Goal: Task Accomplishment & Management: Use online tool/utility

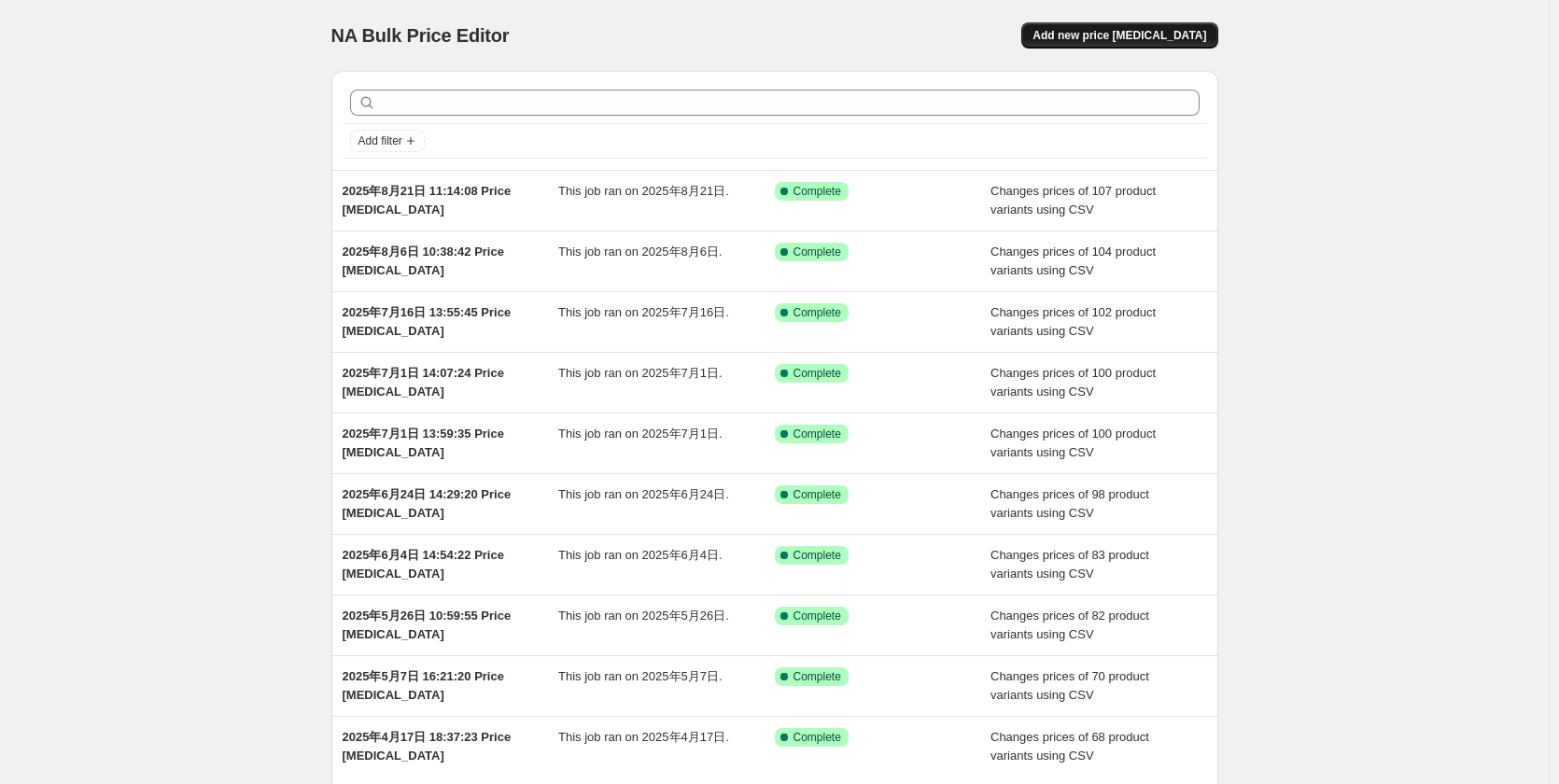
click at [1172, 43] on button "Add new price change job" at bounding box center [1120, 35] width 196 height 26
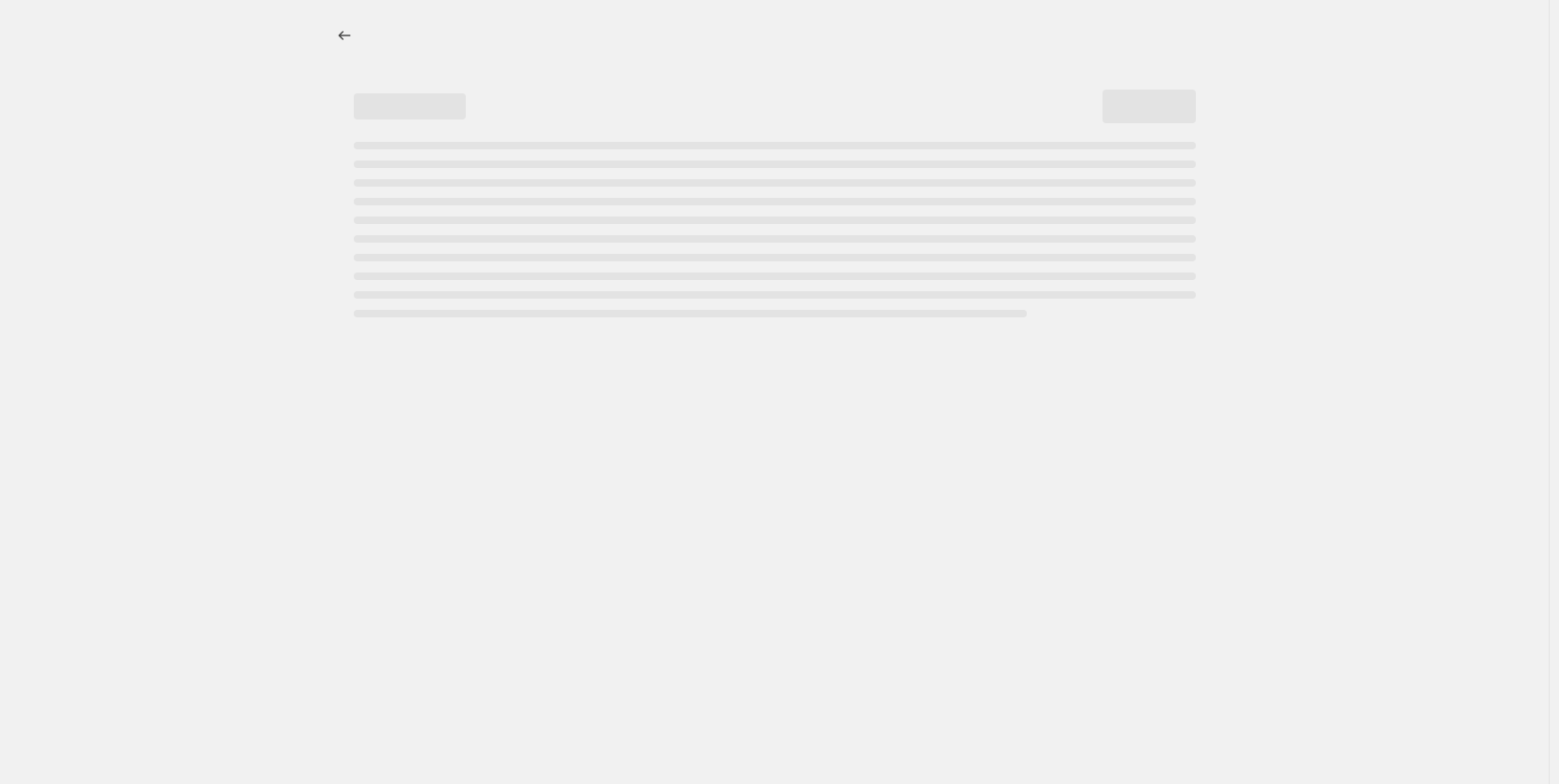
select select "percentage"
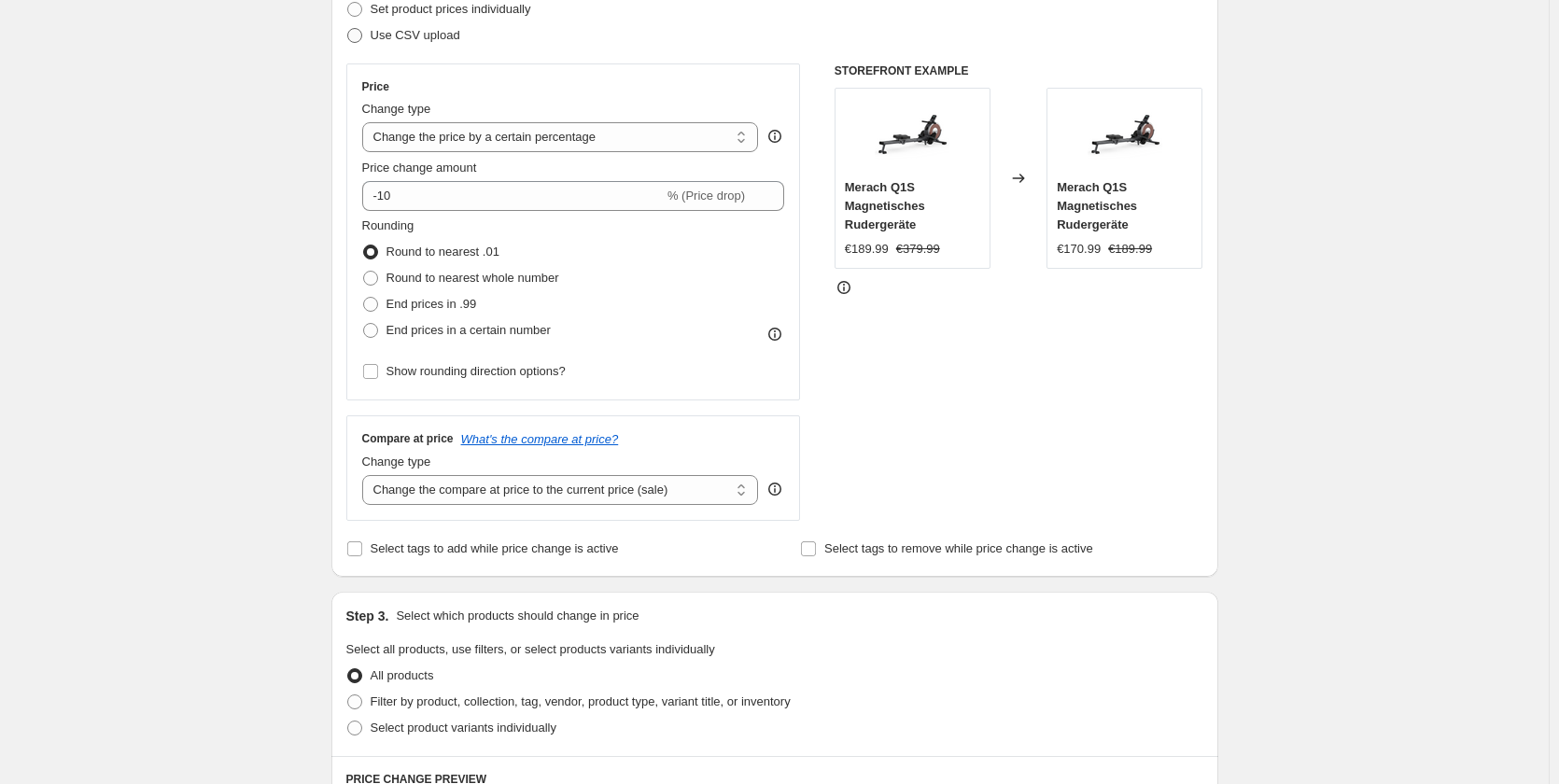
click at [455, 40] on span "Use CSV upload" at bounding box center [415, 35] width 89 height 14
click at [348, 29] on input "Use CSV upload" at bounding box center [347, 28] width 1 height 1
radio input "true"
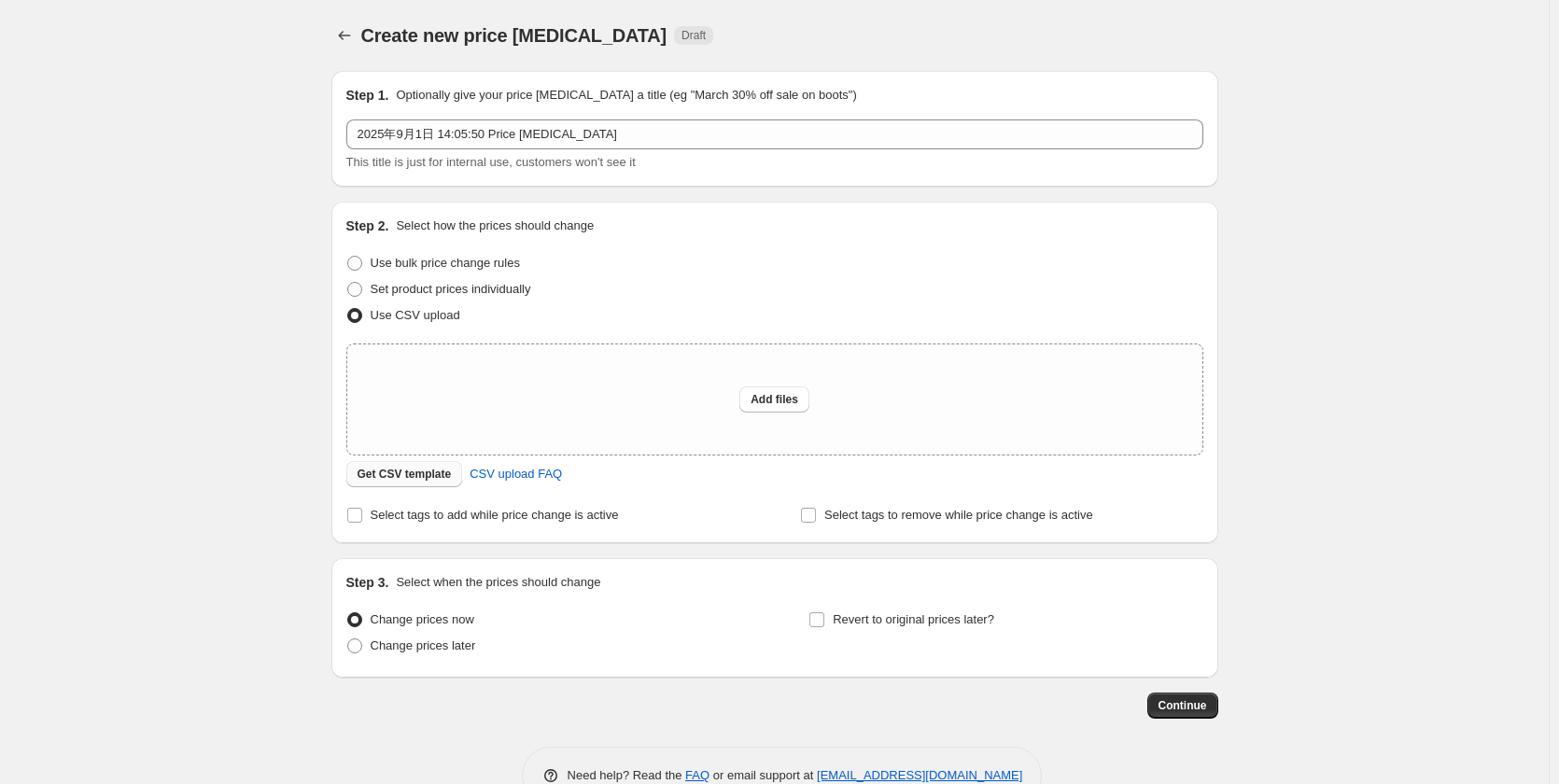
click at [422, 470] on span "Get CSV template" at bounding box center [405, 475] width 94 height 15
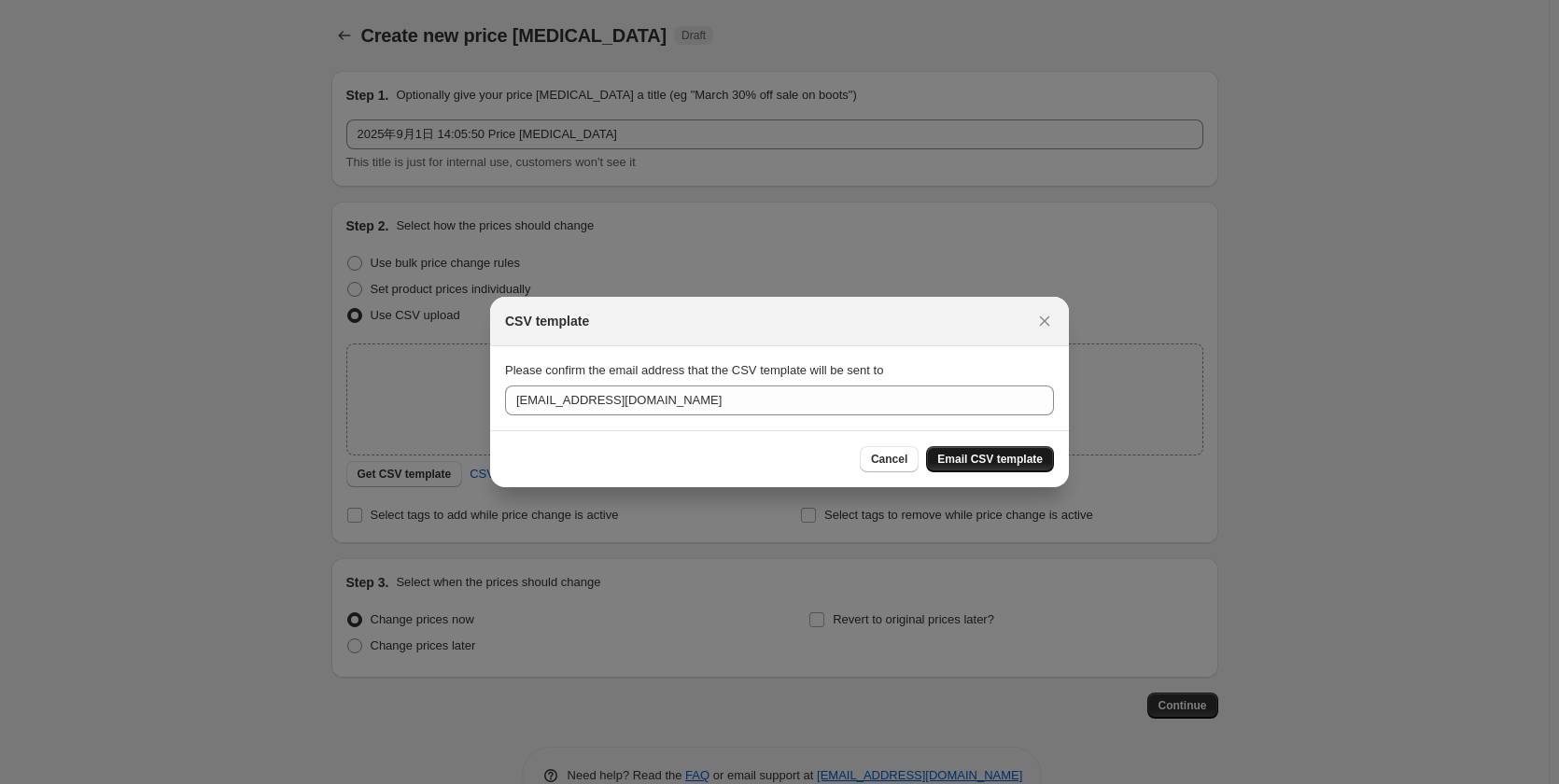
click at [977, 460] on span "Email CSV template" at bounding box center [990, 459] width 106 height 15
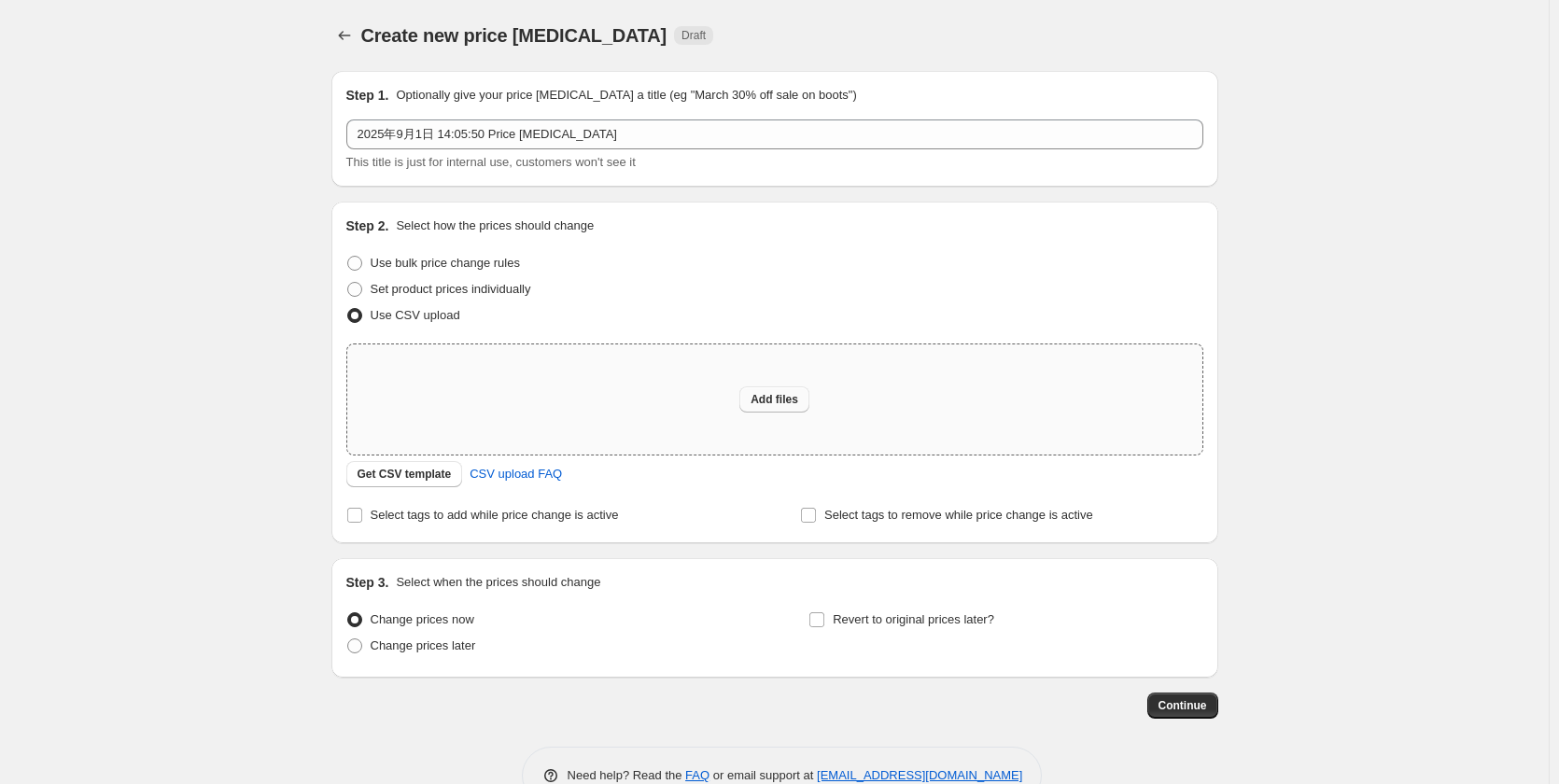
click at [778, 391] on button "Add files" at bounding box center [774, 399] width 70 height 26
type input "C:\fakepath\DE 250901.csv"
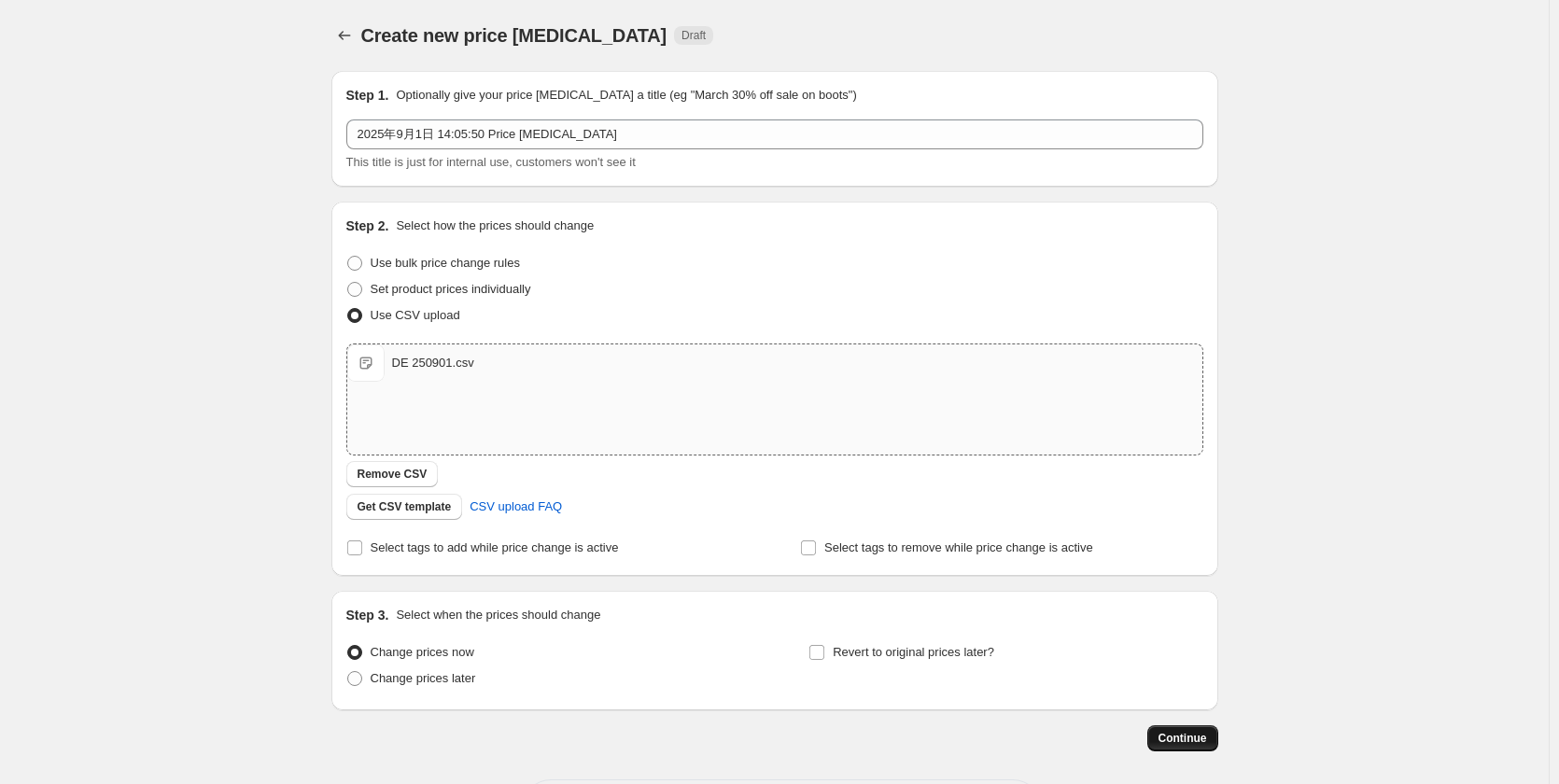
click at [1191, 738] on span "Continue" at bounding box center [1183, 739] width 49 height 15
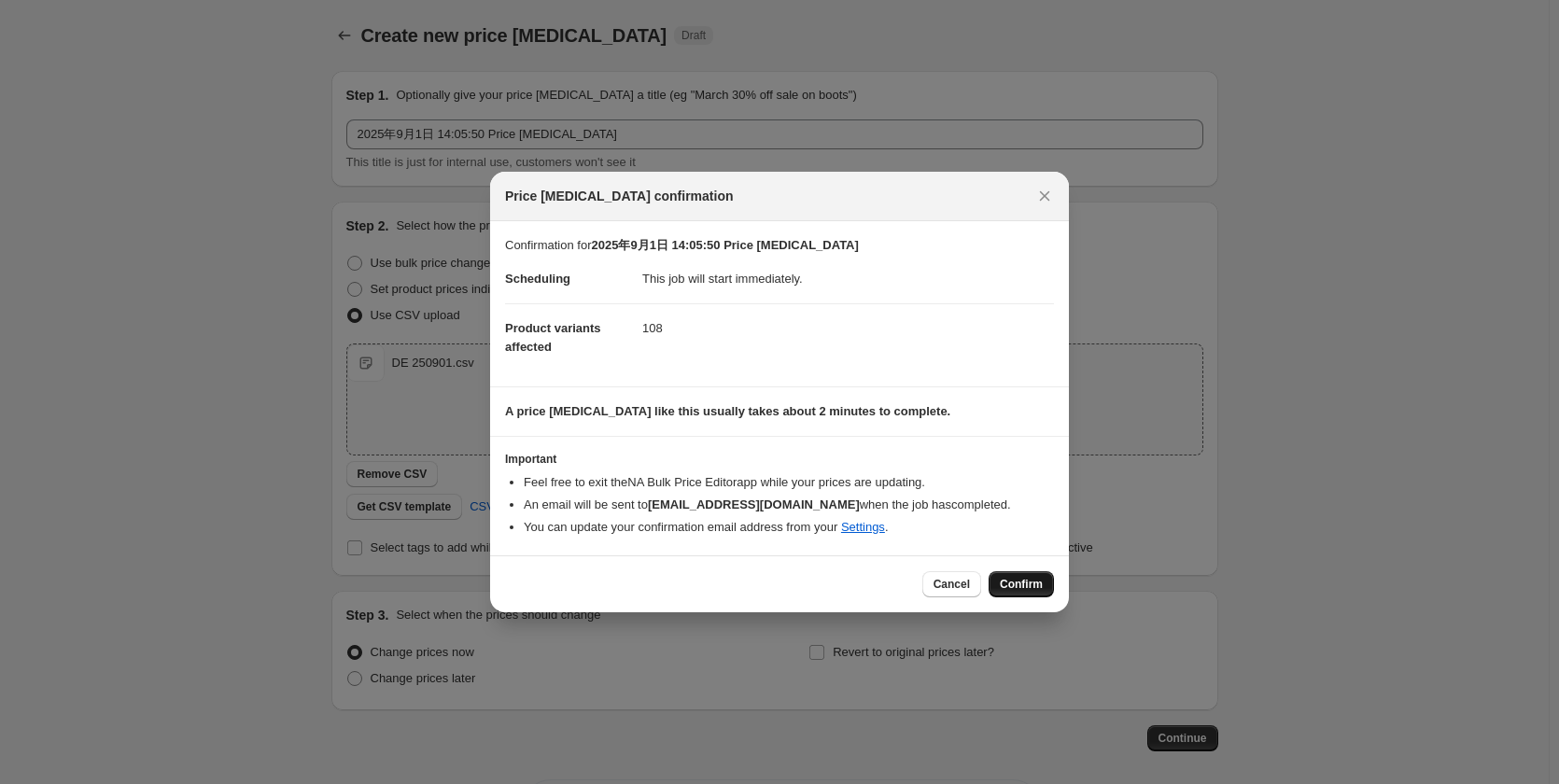
click at [1048, 577] on button "Confirm" at bounding box center [1022, 584] width 65 height 26
